Goal: Task Accomplishment & Management: Use online tool/utility

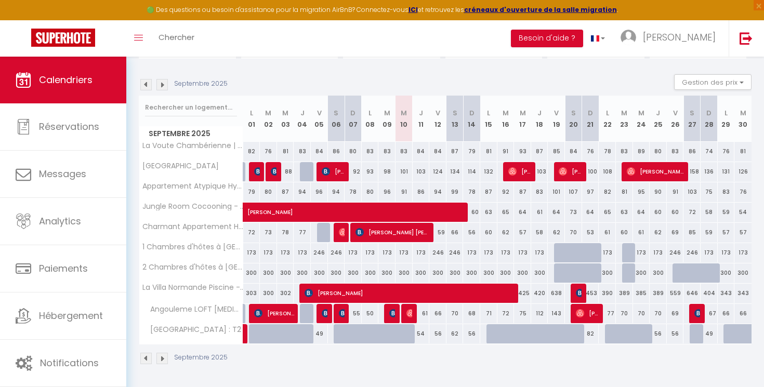
click at [409, 315] on img at bounding box center [411, 313] width 8 height 8
select select "OK"
select select "0"
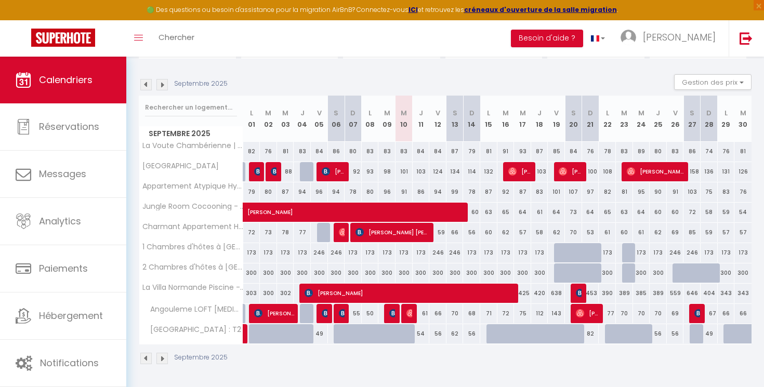
select select "1"
select select
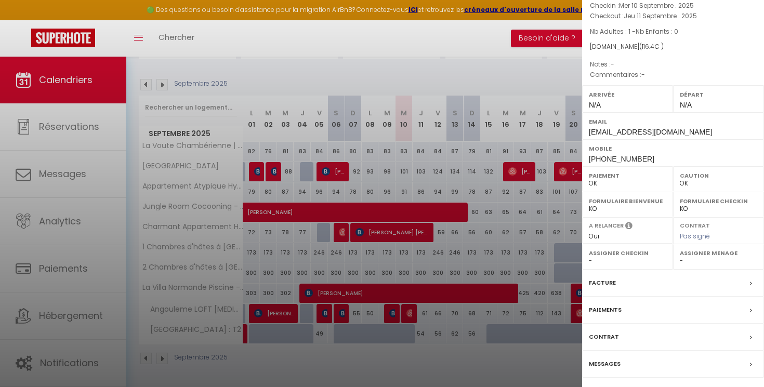
scroll to position [69, 0]
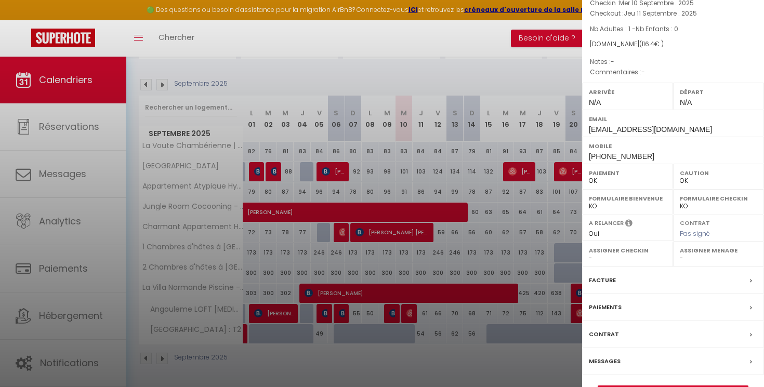
click at [600, 280] on label "Facture" at bounding box center [602, 280] width 27 height 11
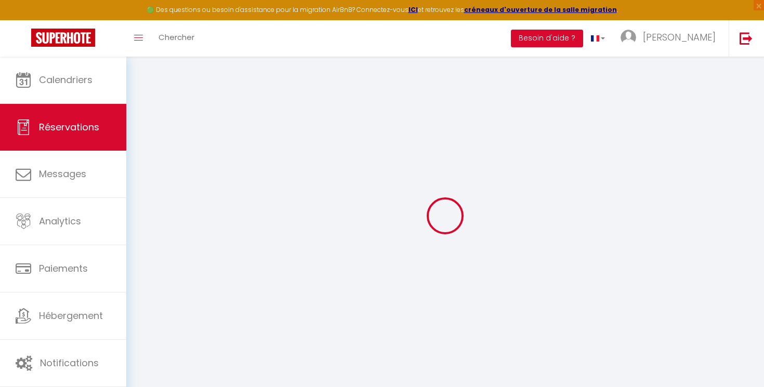
select select
checkbox input "false"
select select
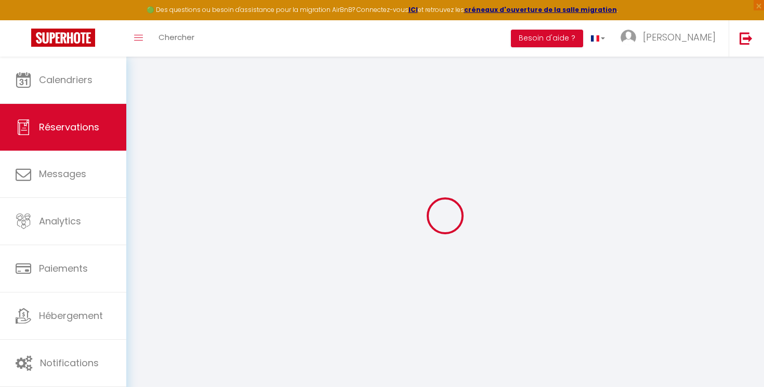
select select
checkbox input "false"
select select
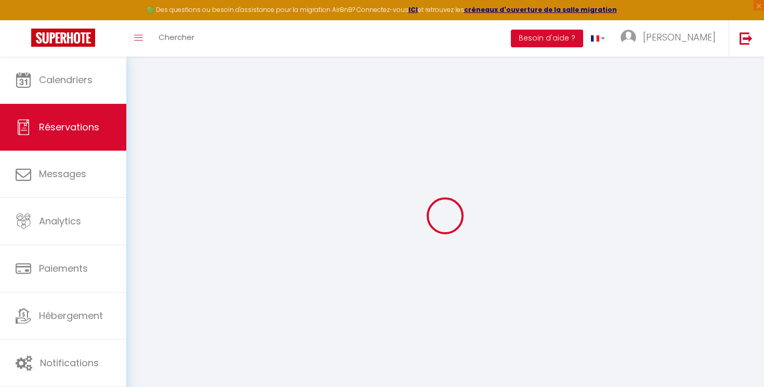
select select
checkbox input "false"
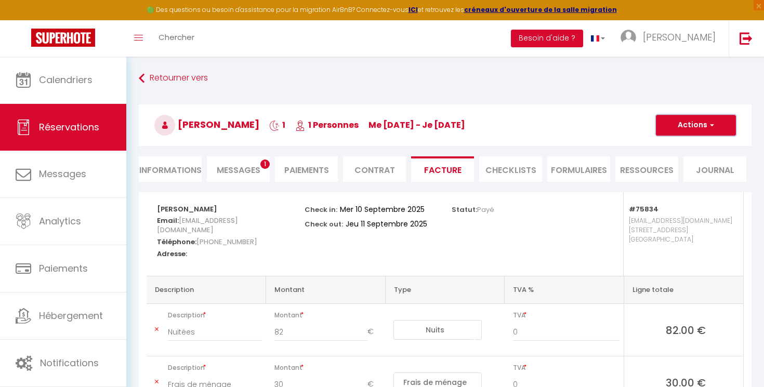
click at [700, 130] on button "Actions" at bounding box center [696, 125] width 80 height 21
click at [675, 175] on link "Envoyer la facture" at bounding box center [688, 175] width 87 height 14
type input "[EMAIL_ADDRESS][DOMAIN_NAME]"
type input "Your invoice 6664640 - Angouleme LOFT [MEDICAL_DATA]"
type textarea "Hi, Here is the link to download your invoice: [URL][DOMAIN_NAME] Reservation d…"
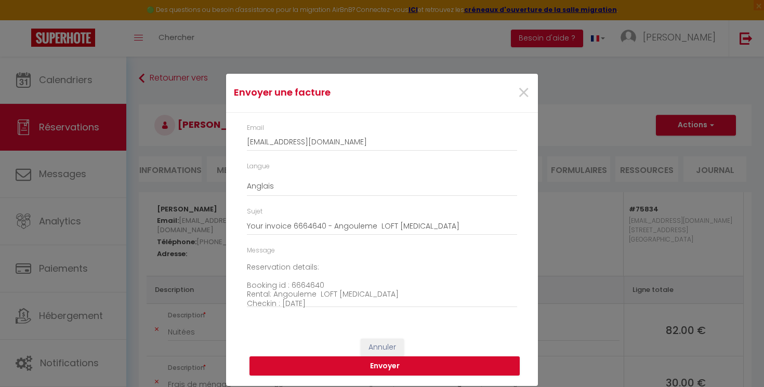
scroll to position [45, 0]
click at [336, 362] on button "Envoyer" at bounding box center [385, 367] width 270 height 20
click at [522, 91] on span "×" at bounding box center [523, 92] width 13 height 31
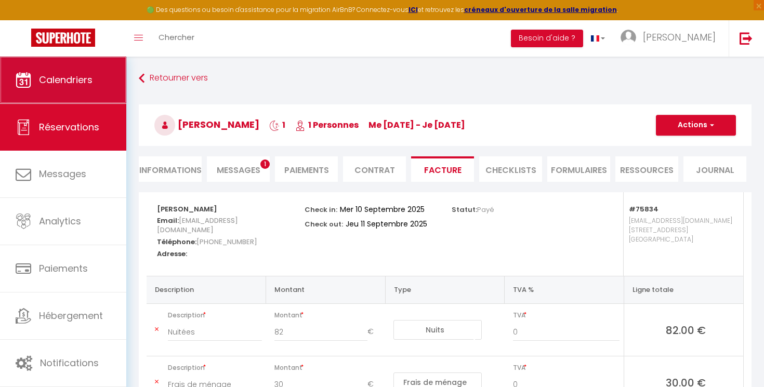
click at [81, 80] on span "Calendriers" at bounding box center [66, 79] width 54 height 13
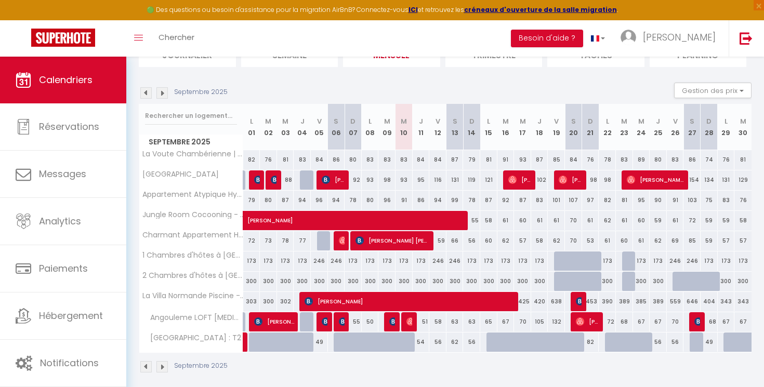
scroll to position [95, 0]
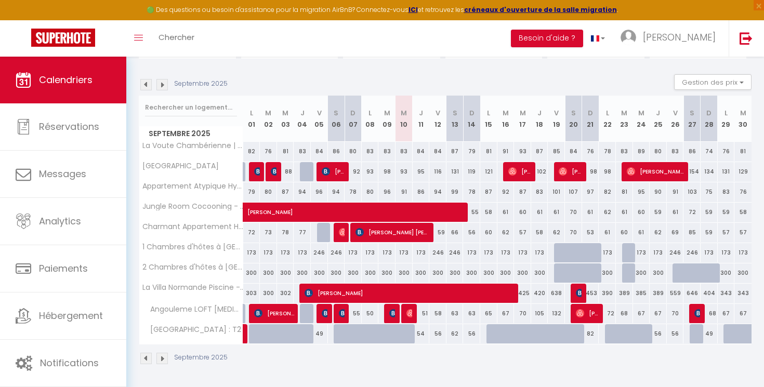
click at [162, 81] on img at bounding box center [162, 84] width 11 height 11
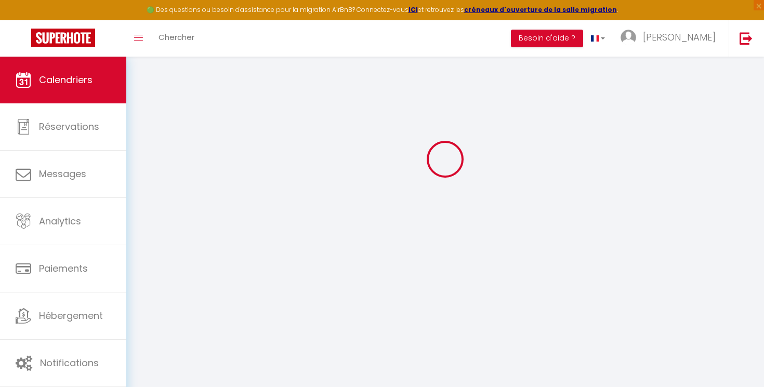
scroll to position [57, 0]
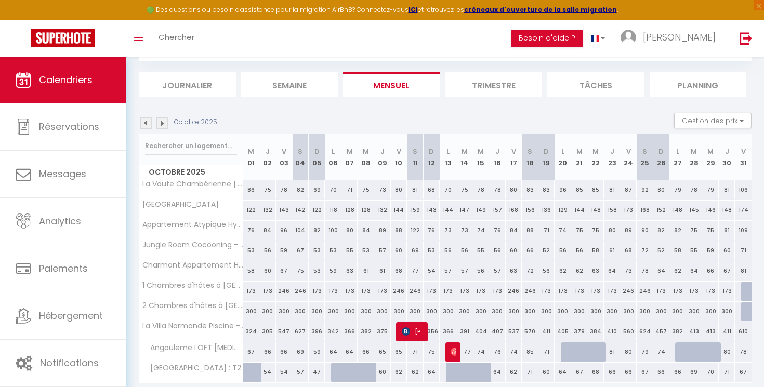
click at [147, 120] on img at bounding box center [145, 123] width 11 height 11
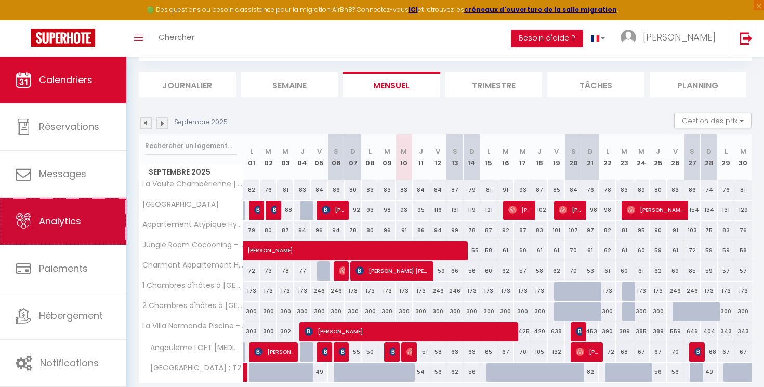
click at [71, 226] on span "Analytics" at bounding box center [60, 221] width 42 height 13
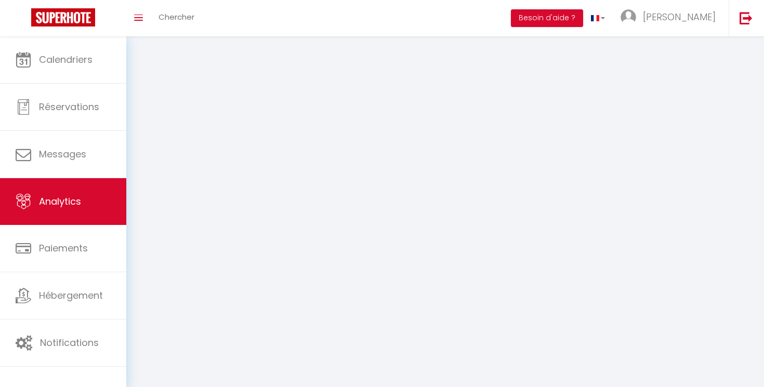
select select "2025"
select select "9"
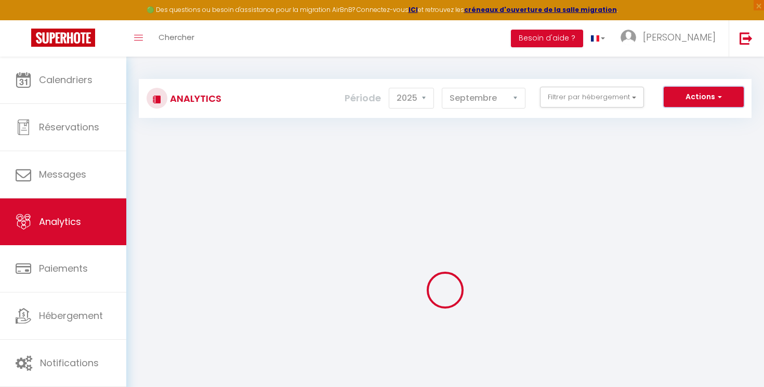
click at [672, 103] on button "Actions" at bounding box center [704, 97] width 80 height 21
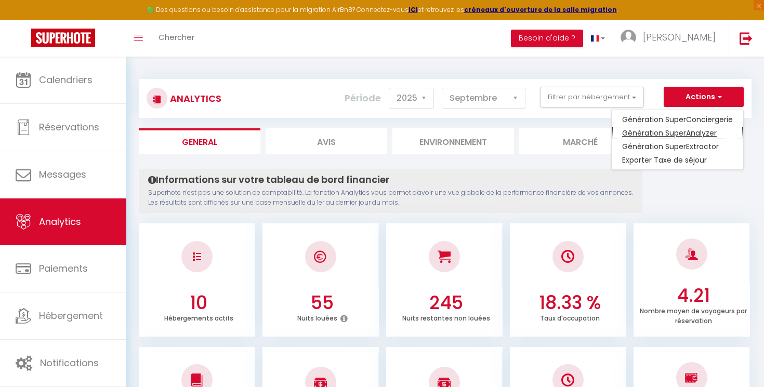
click at [667, 133] on link "Génération SuperAnalyzer" at bounding box center [678, 133] width 132 height 14
type input "[EMAIL_ADDRESS][DOMAIN_NAME]"
select select
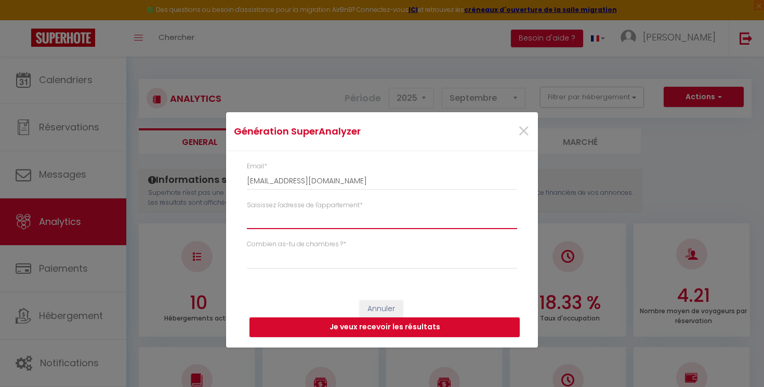
click at [342, 223] on input "Saisissez l'adresse de l'appartement *" at bounding box center [382, 220] width 270 height 19
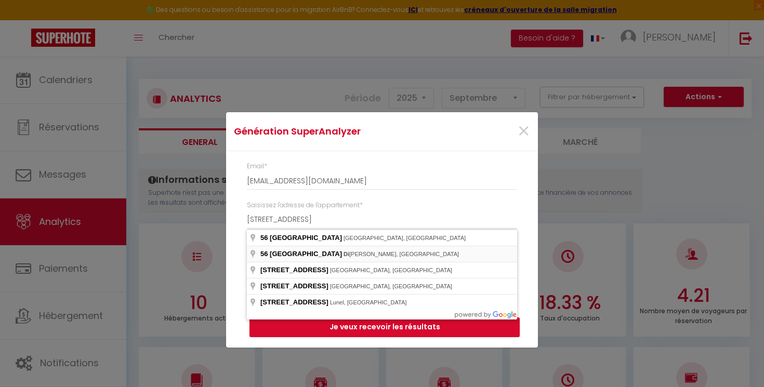
type input "[STREET_ADDRESS]"
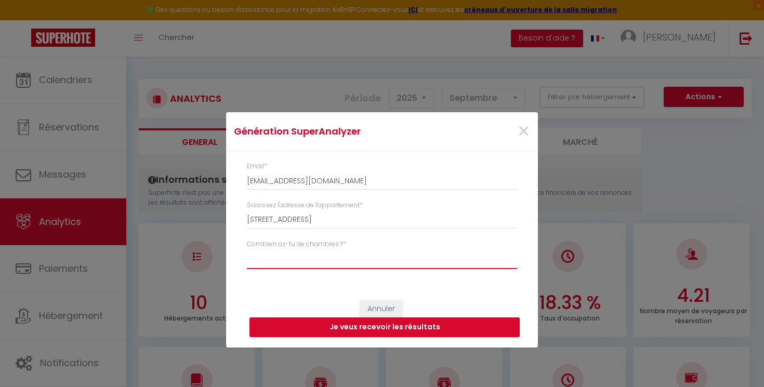
click at [247, 250] on select "Studio 1 chambre 2 chambres 3 chambres 4 chambres +" at bounding box center [382, 260] width 270 height 20
select select "t4"
click option "3 chambres" at bounding box center [0, 0] width 0 height 0
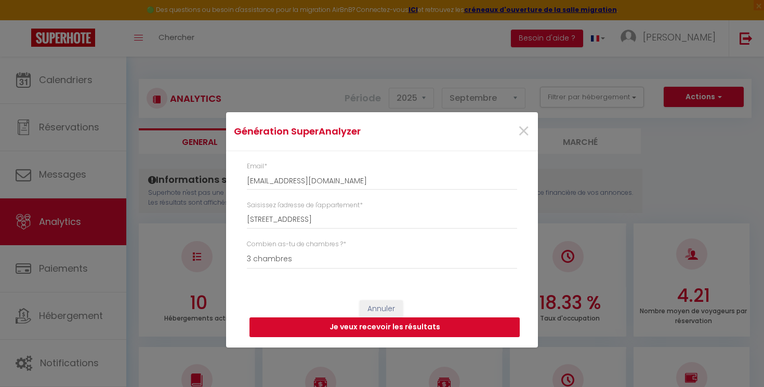
click at [329, 325] on button "Je veux recevoir les résultats" at bounding box center [385, 328] width 270 height 20
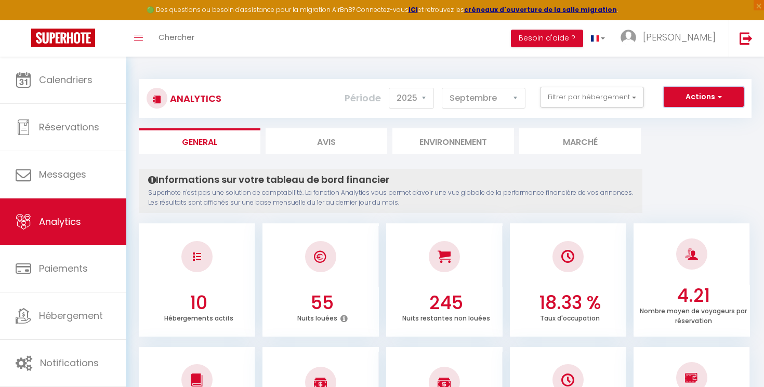
click at [701, 105] on button "Actions" at bounding box center [704, 97] width 80 height 21
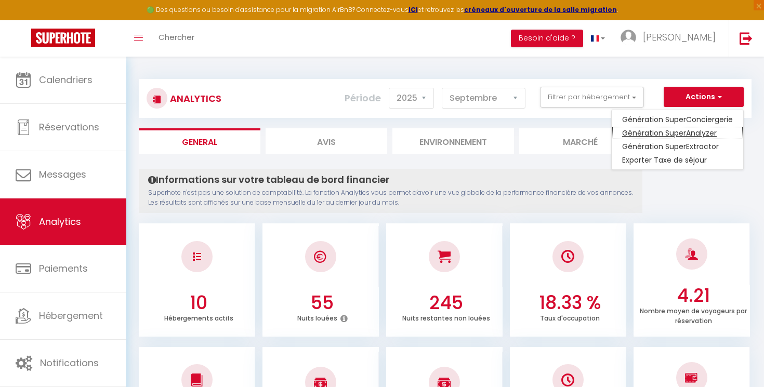
click at [626, 133] on link "Génération SuperAnalyzer" at bounding box center [678, 133] width 132 height 14
click at [0, 0] on div "Génération SuperAnalyzer × Email * [EMAIL_ADDRESS][DOMAIN_NAME] Saisissez l'adr…" at bounding box center [0, 0] width 0 height 0
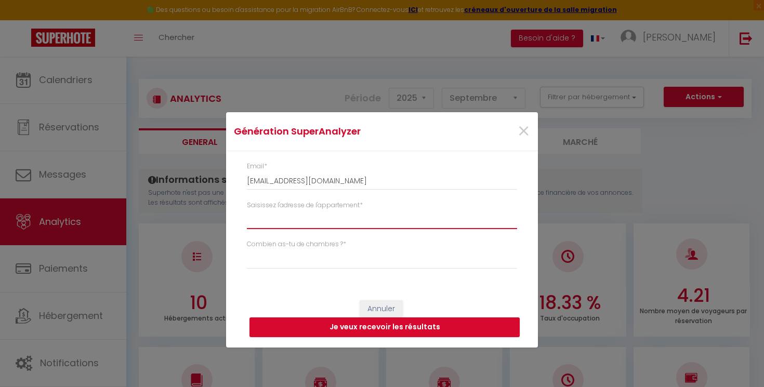
click at [387, 219] on input "Saisissez l'adresse de l'appartement *" at bounding box center [382, 220] width 270 height 19
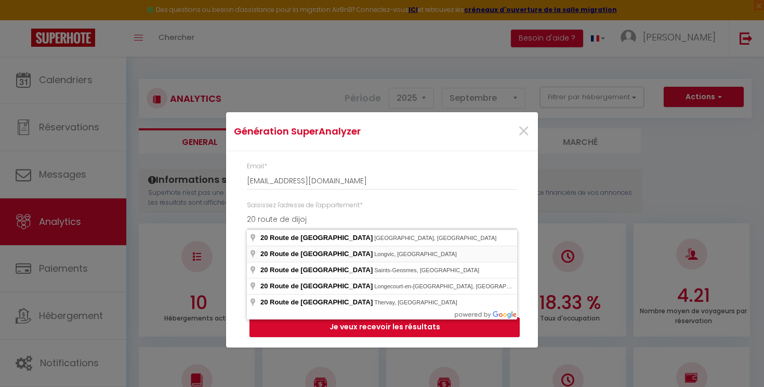
type input "20 Route de [GEOGRAPHIC_DATA], [GEOGRAPHIC_DATA], [GEOGRAPHIC_DATA]"
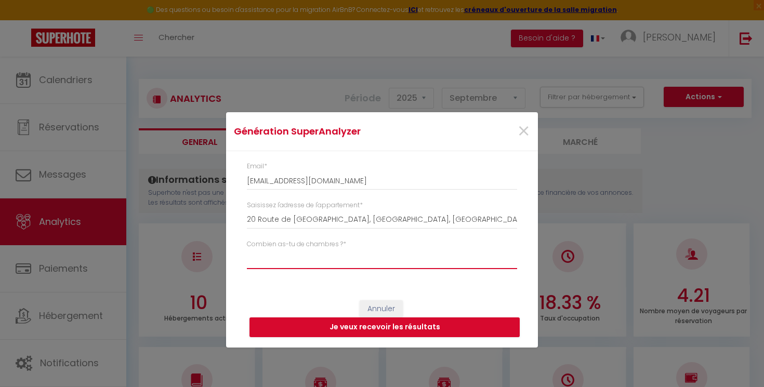
click at [247, 250] on select "Studio 1 chambre 2 chambres 3 chambres 4 chambres +" at bounding box center [382, 260] width 270 height 20
select select "t2"
click option "1 chambre" at bounding box center [0, 0] width 0 height 0
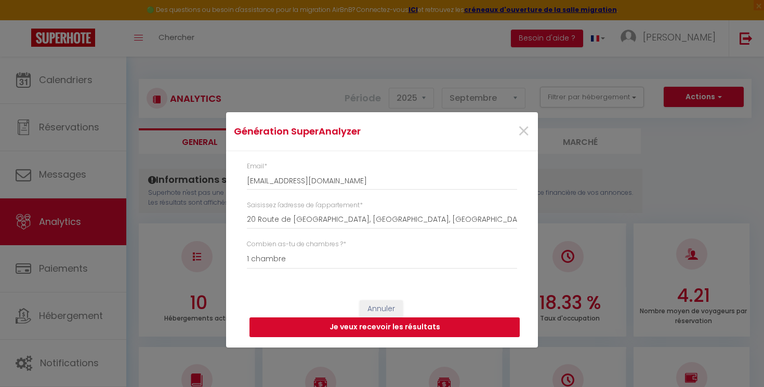
click at [354, 322] on button "Je veux recevoir les résultats" at bounding box center [385, 328] width 270 height 20
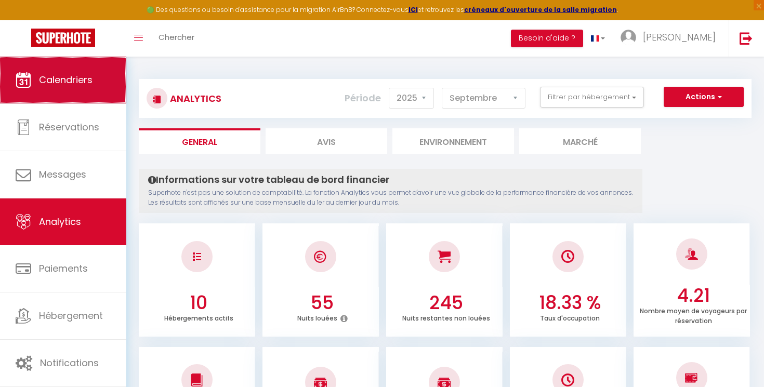
click at [41, 77] on span "Calendriers" at bounding box center [66, 79] width 54 height 13
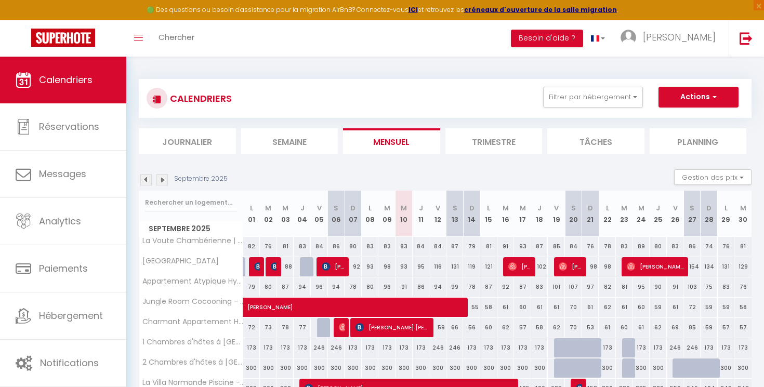
scroll to position [95, 0]
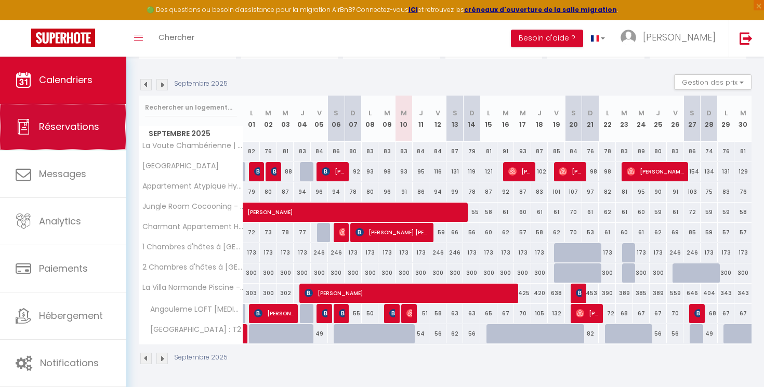
click at [37, 131] on link "Réservations" at bounding box center [63, 126] width 126 height 47
select select "not_cancelled"
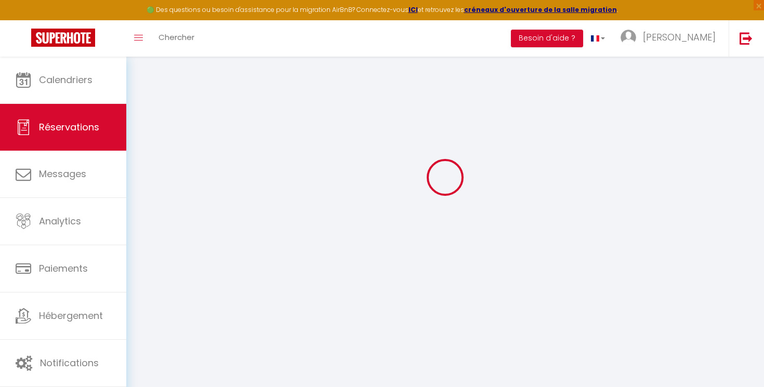
scroll to position [95, 0]
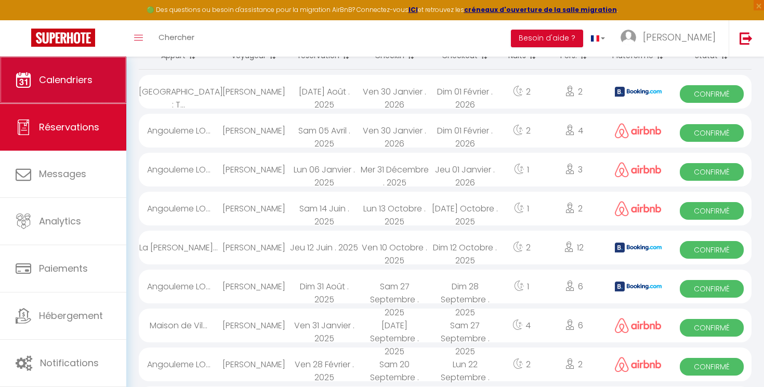
click at [32, 96] on link "Calendriers" at bounding box center [63, 80] width 126 height 47
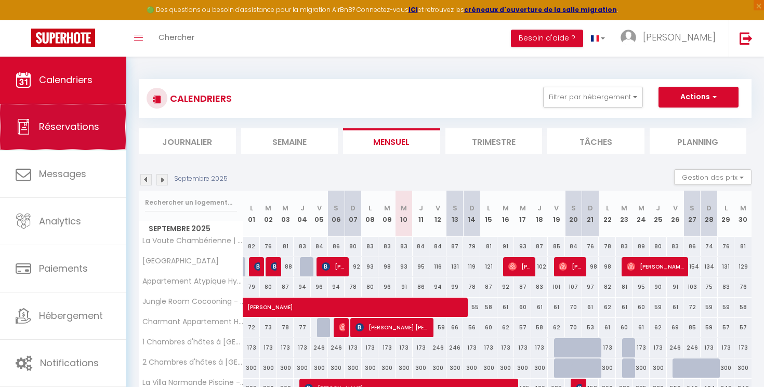
click at [33, 116] on link "Réservations" at bounding box center [63, 126] width 126 height 47
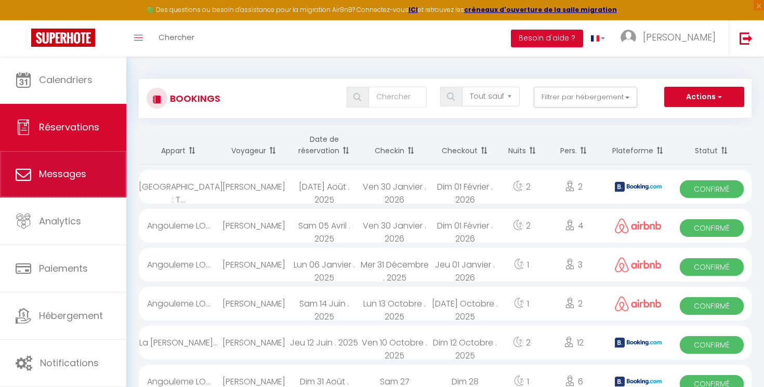
click at [41, 177] on span "Messages" at bounding box center [62, 173] width 47 height 13
select select "message"
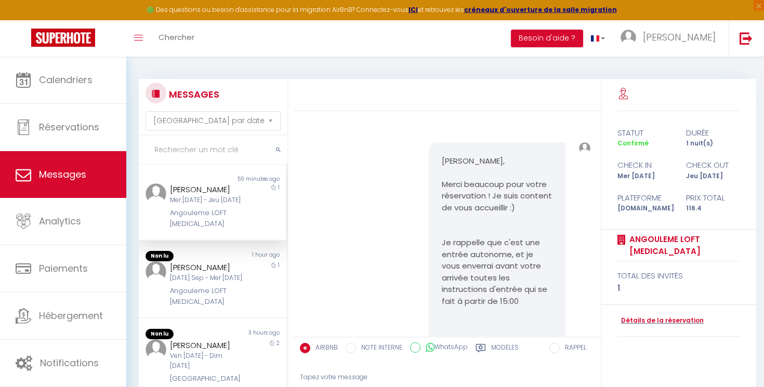
scroll to position [952, 0]
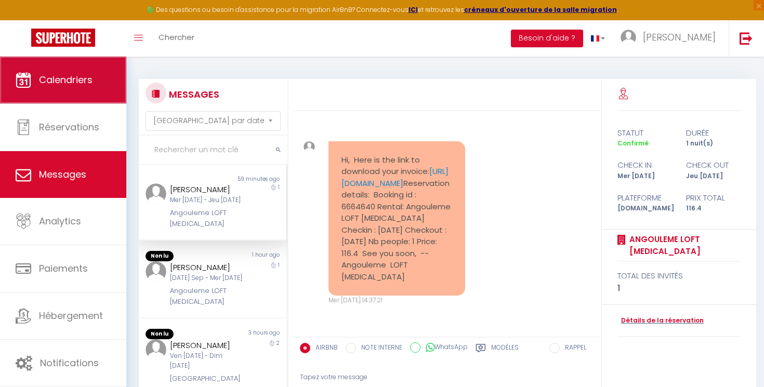
click at [54, 84] on span "Calendriers" at bounding box center [66, 79] width 54 height 13
